Goal: Information Seeking & Learning: Learn about a topic

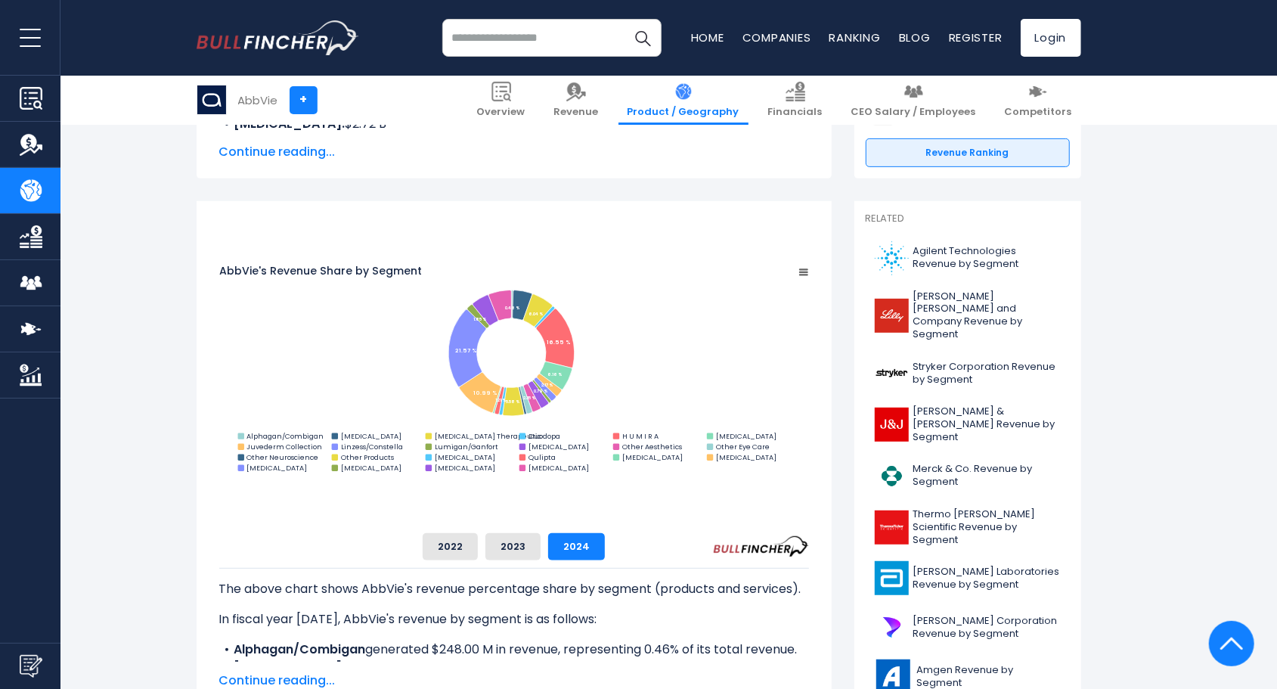
scroll to position [317, 0]
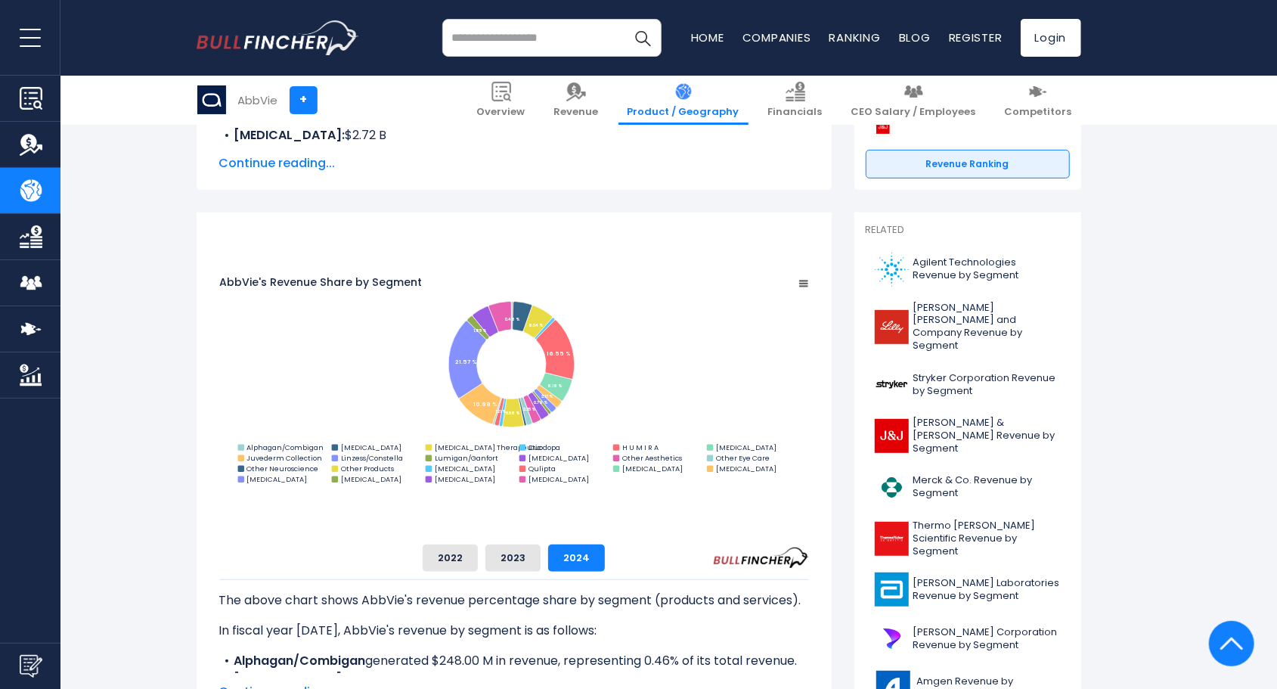
click at [535, 33] on input "search" at bounding box center [551, 38] width 219 height 38
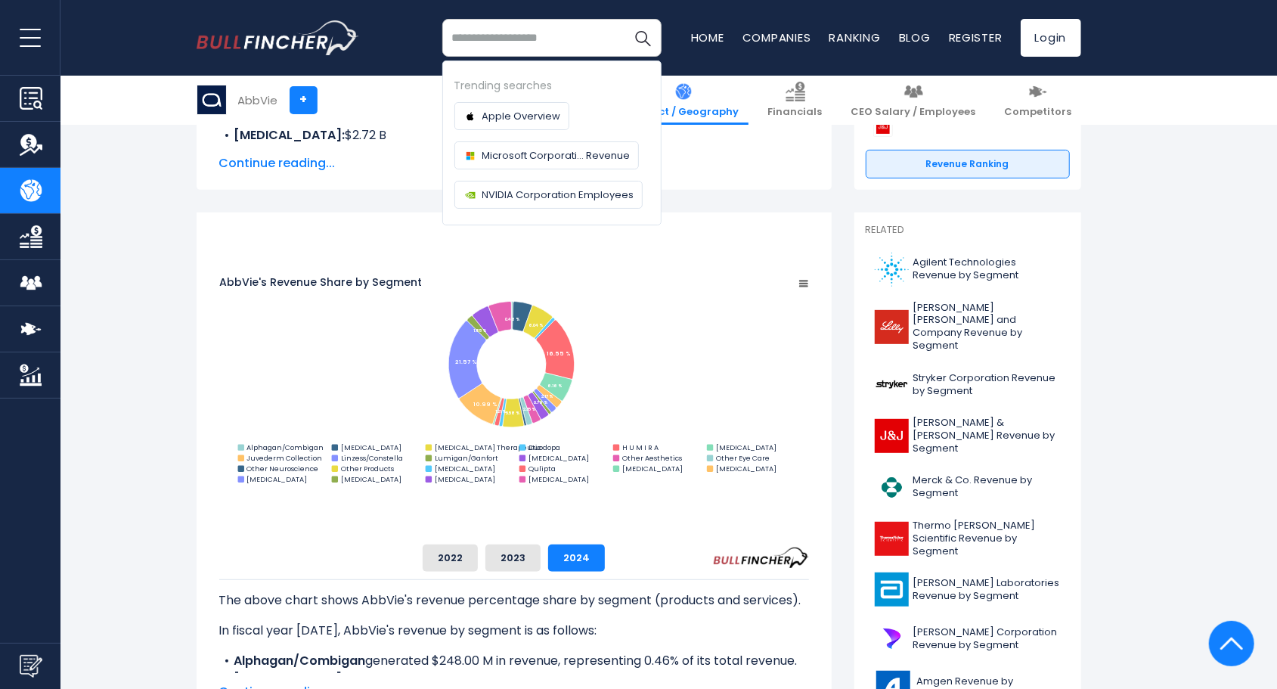
type input "*"
type input "*****"
click at [624, 19] on button "Search" at bounding box center [643, 38] width 38 height 38
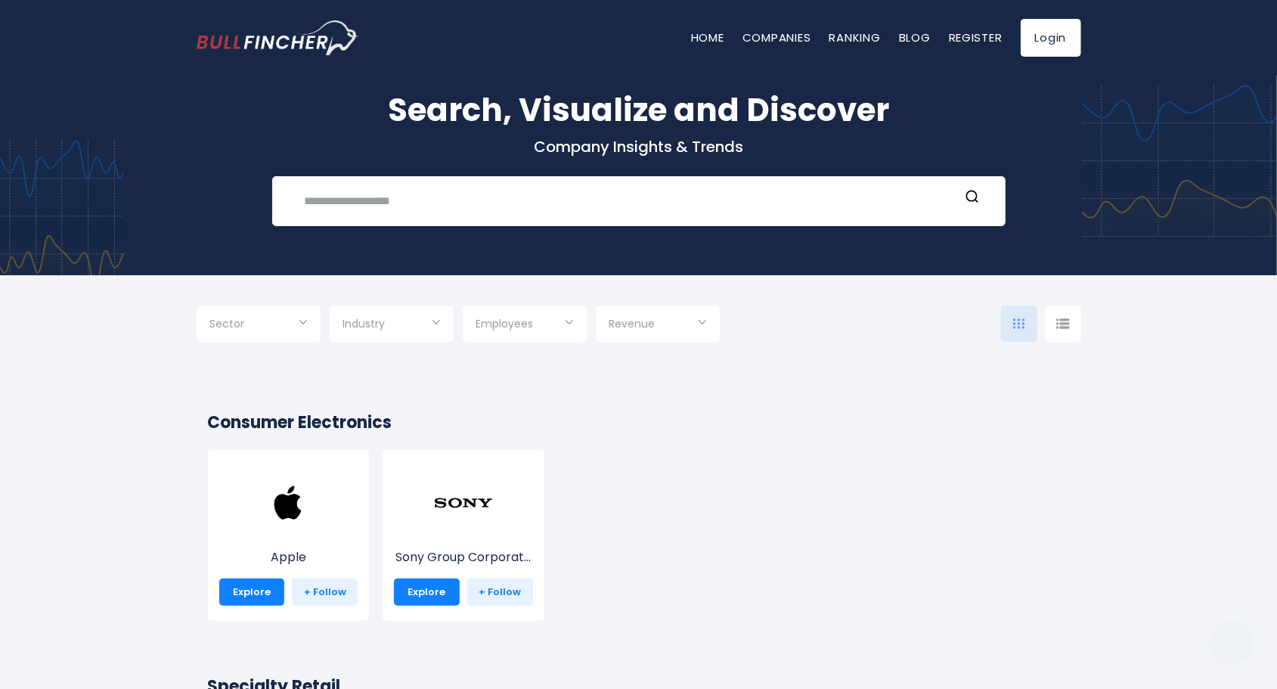
scroll to position [27, 0]
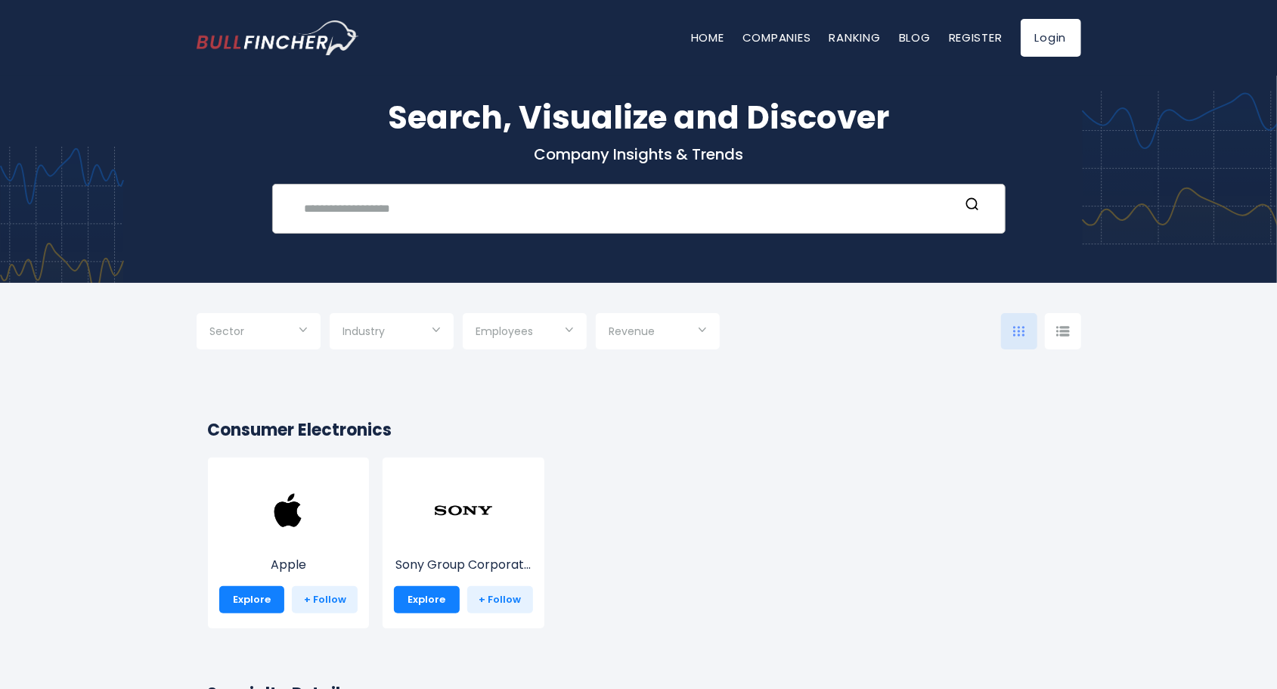
click at [448, 215] on input "text" at bounding box center [628, 208] width 664 height 28
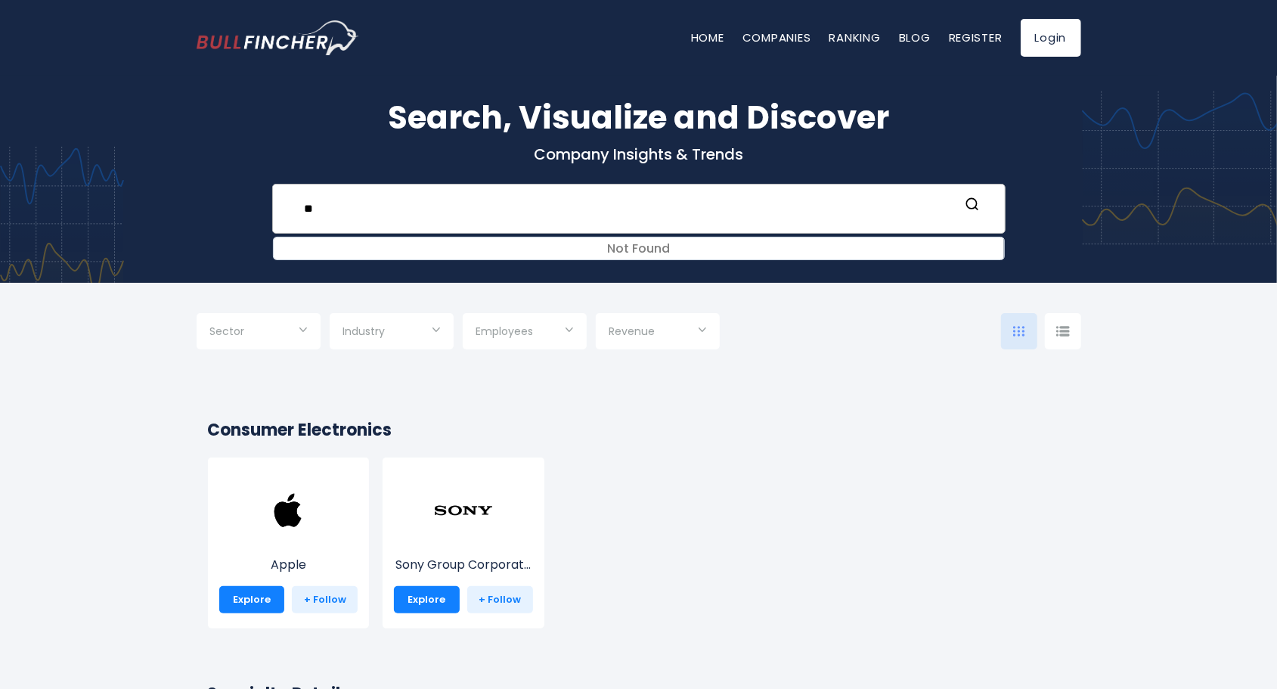
type input "*"
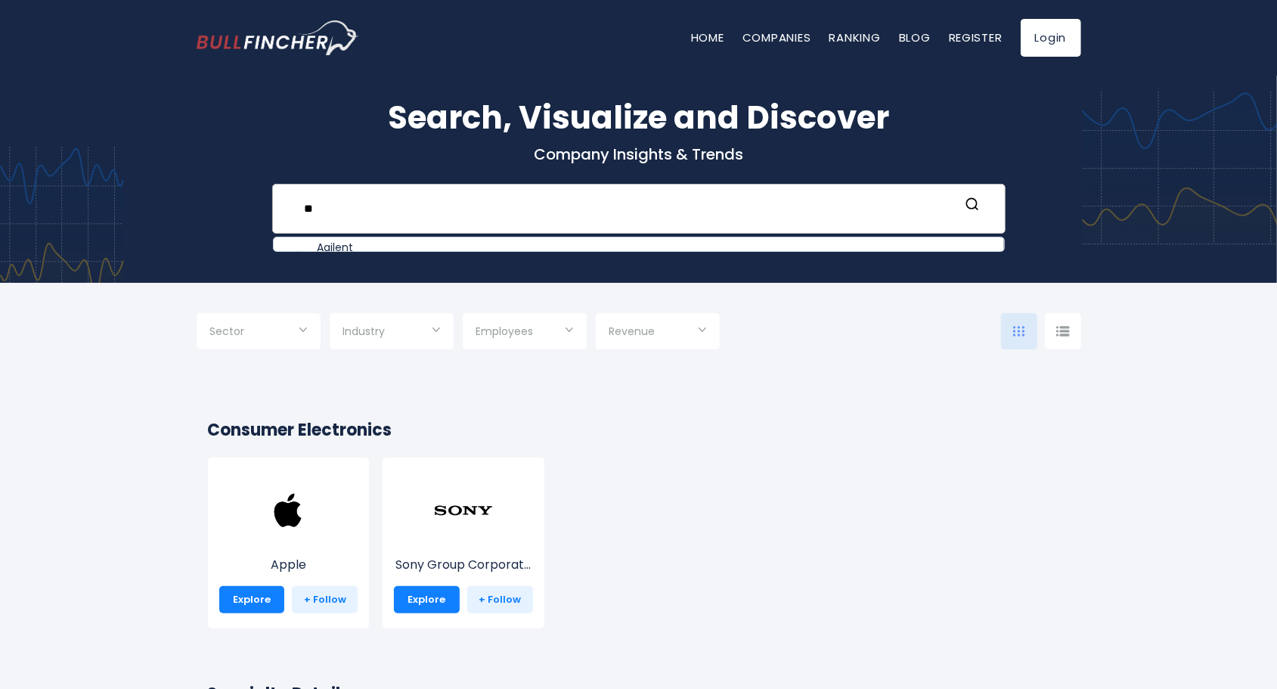
type input "*"
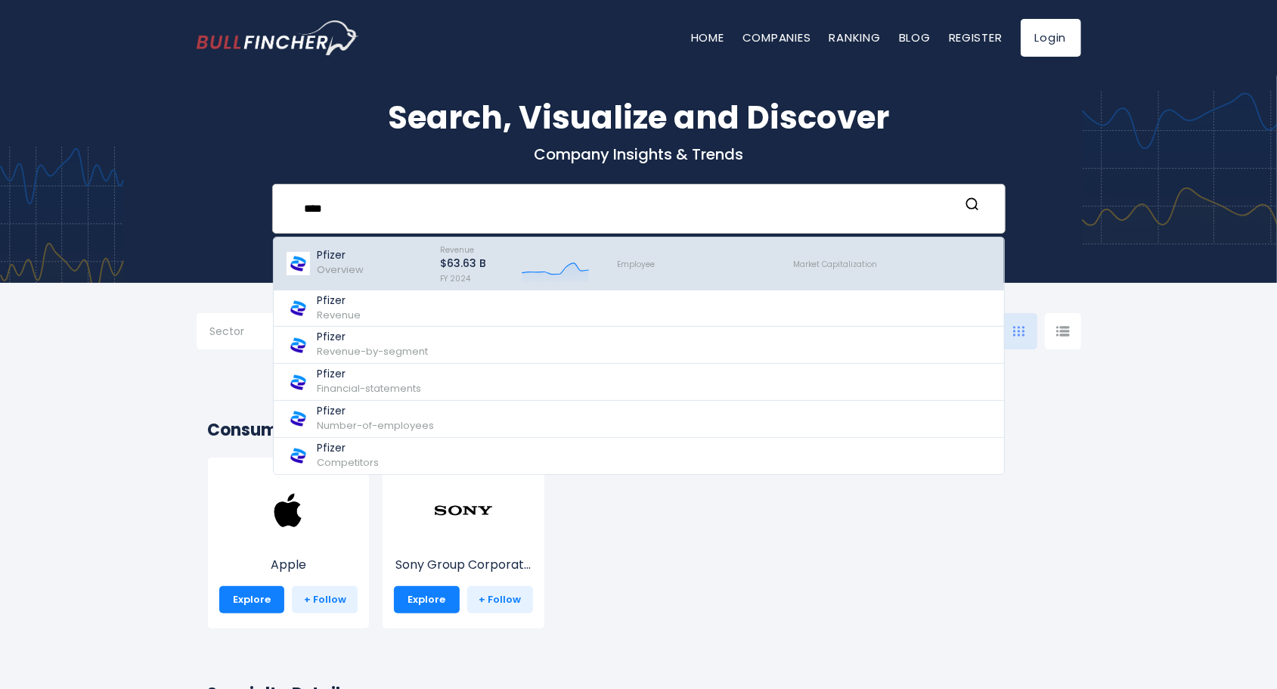
type input "****"
click at [363, 272] on div "Pfizer Overview" at bounding box center [355, 263] width 141 height 45
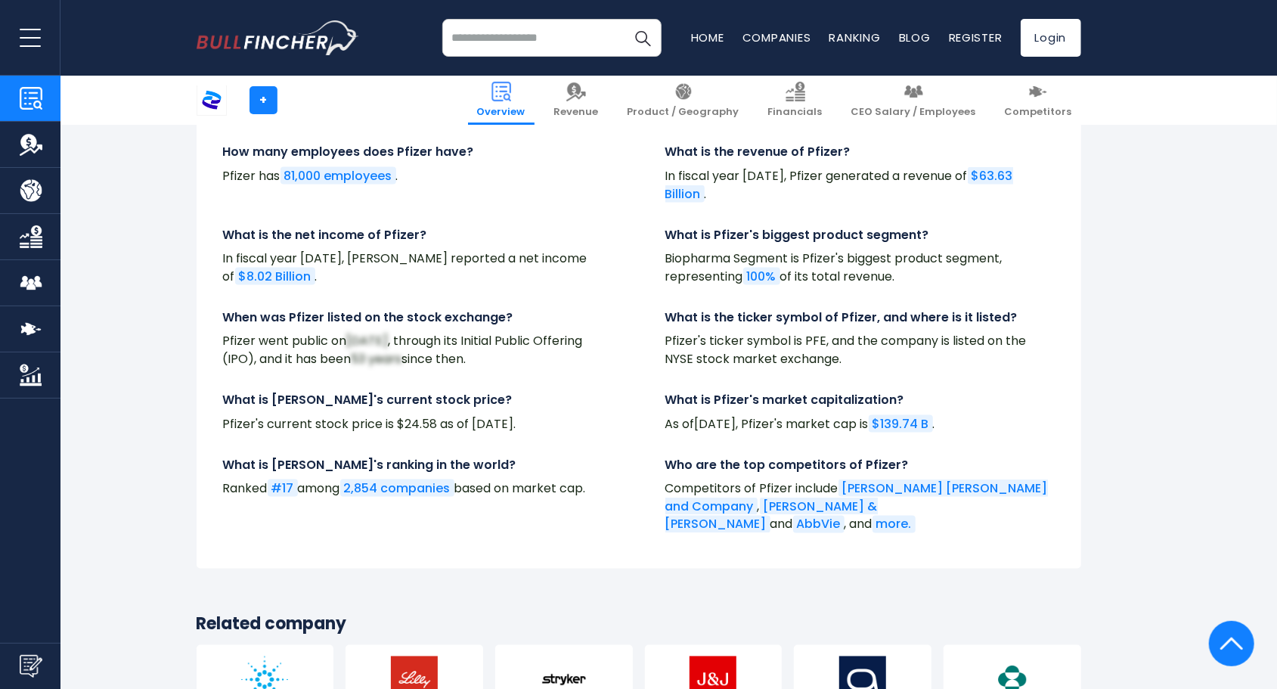
scroll to position [5243, 0]
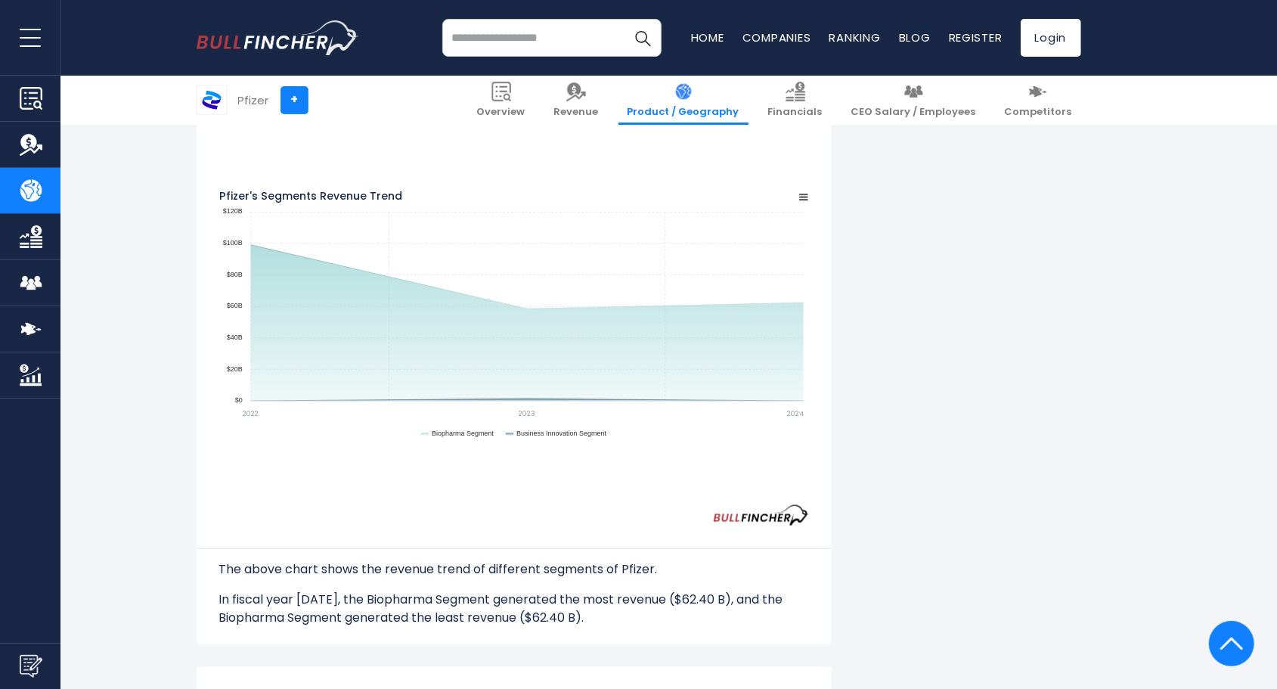
scroll to position [1169, 0]
